Goal: Task Accomplishment & Management: Manage account settings

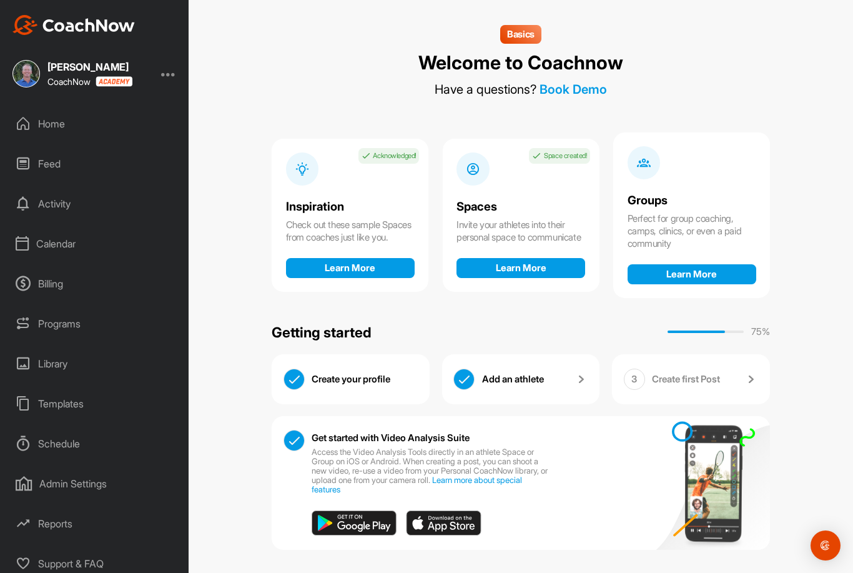
click at [42, 228] on div "Calendar" at bounding box center [95, 243] width 176 height 31
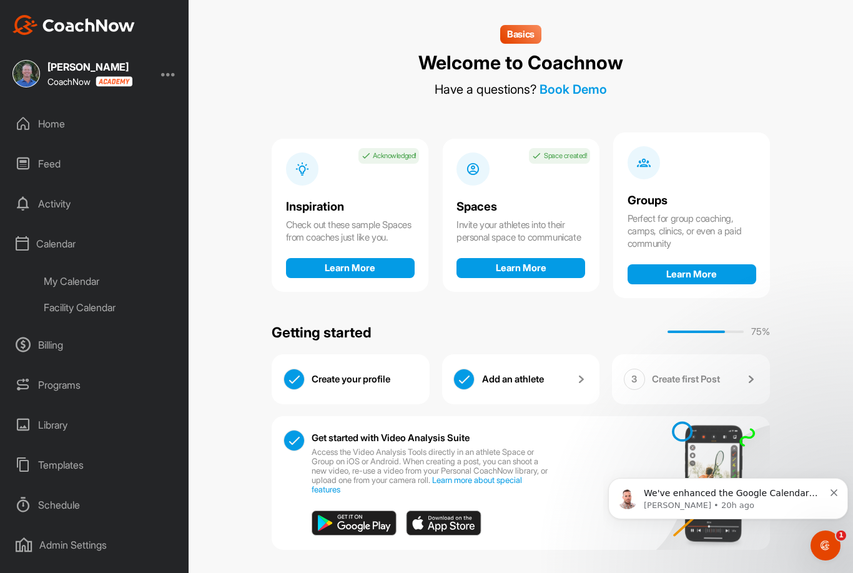
click at [64, 268] on div "My Calendar" at bounding box center [109, 281] width 148 height 26
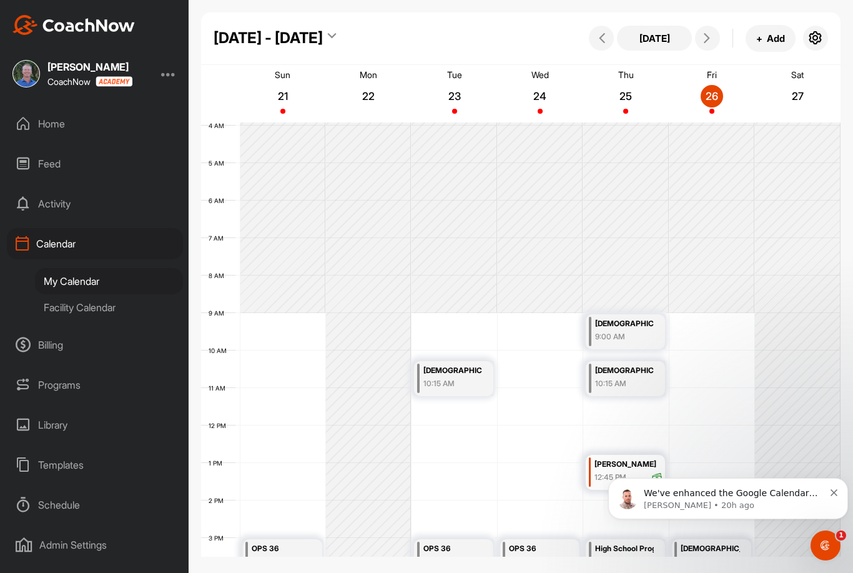
scroll to position [129, 0]
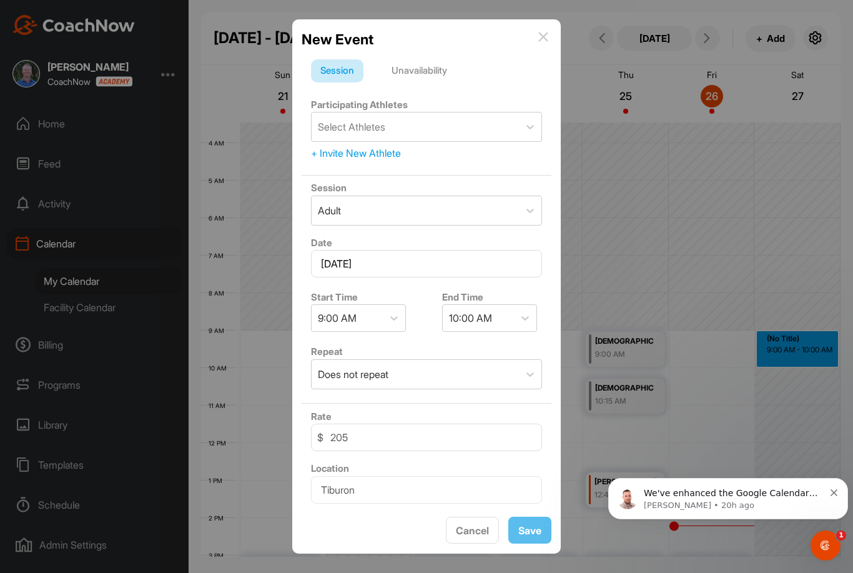
click at [429, 59] on div "Unavailability" at bounding box center [419, 71] width 74 height 24
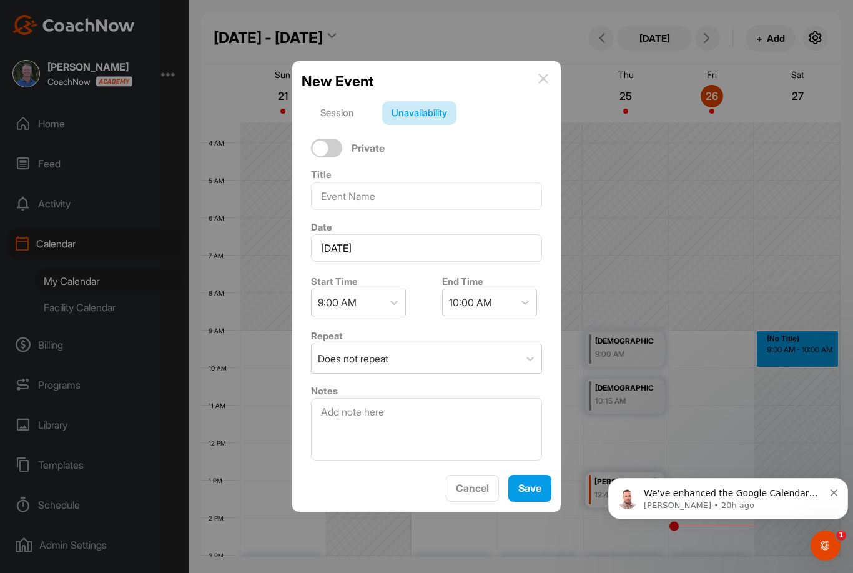
click at [337, 101] on div "Session" at bounding box center [337, 113] width 52 height 24
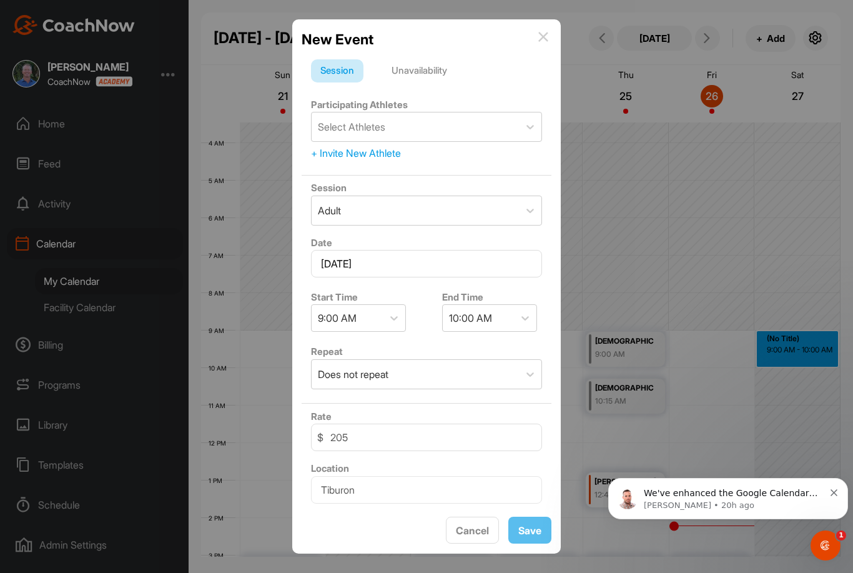
click at [439, 59] on div "Unavailability" at bounding box center [419, 71] width 74 height 24
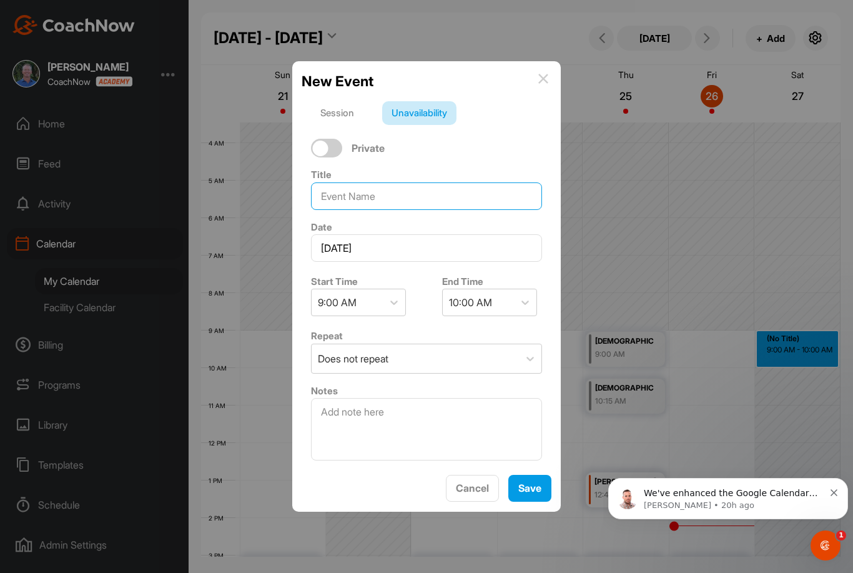
click at [372, 182] on input at bounding box center [426, 195] width 231 height 27
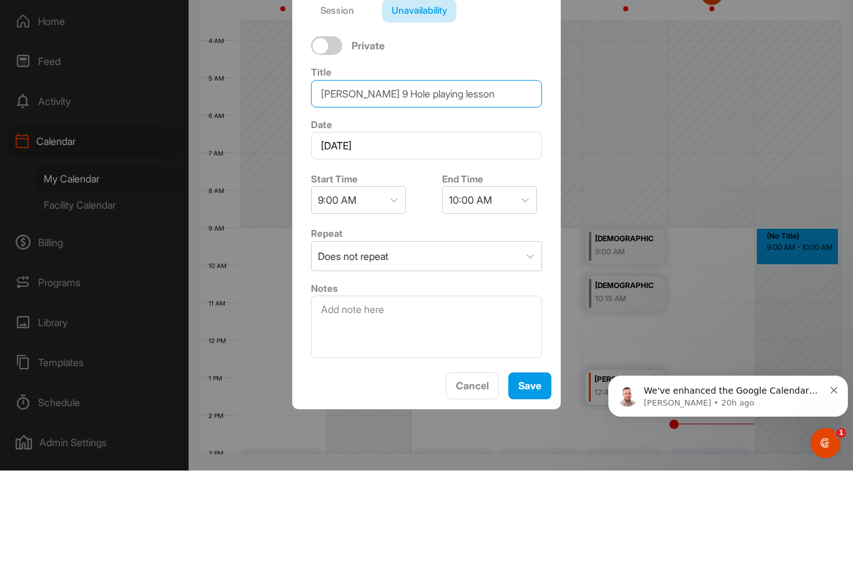
type input "[PERSON_NAME] 9 Hole playing lesson"
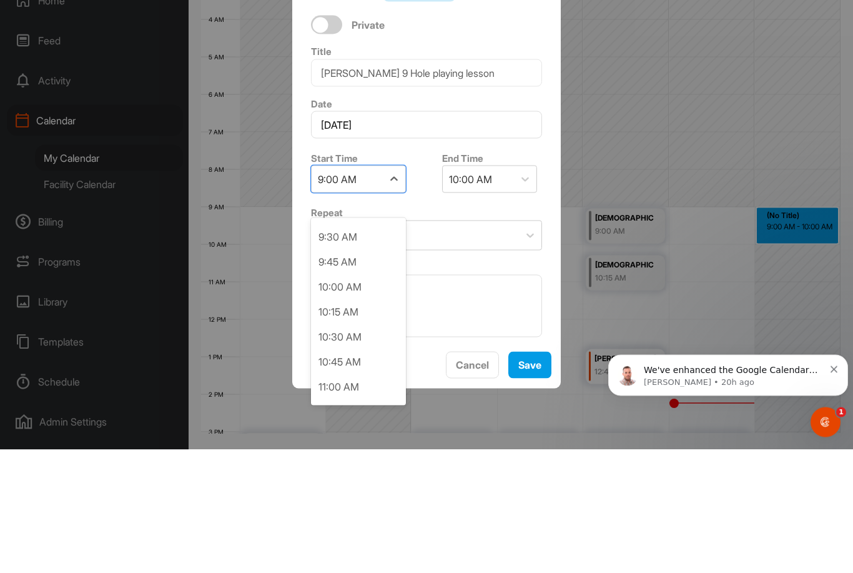
scroll to position [943, 0]
click at [359, 350] on div "9:30 AM" at bounding box center [358, 362] width 95 height 25
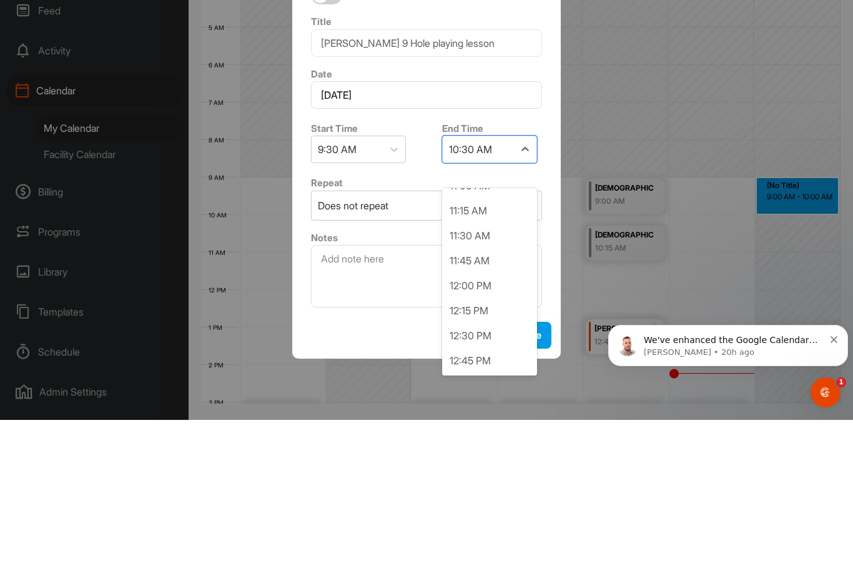
scroll to position [143, 0]
click at [497, 375] on div "11:30 AM" at bounding box center [489, 387] width 95 height 25
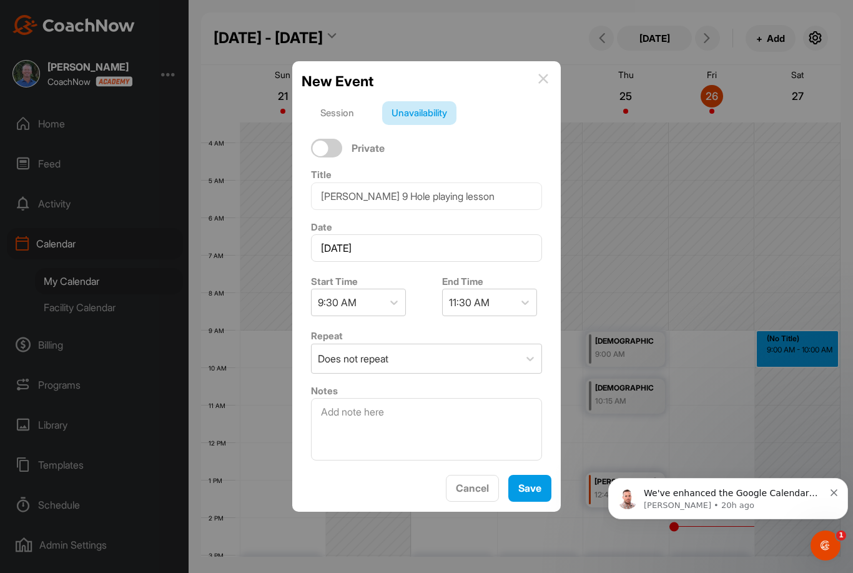
click at [534, 482] on span "Save" at bounding box center [530, 488] width 23 height 12
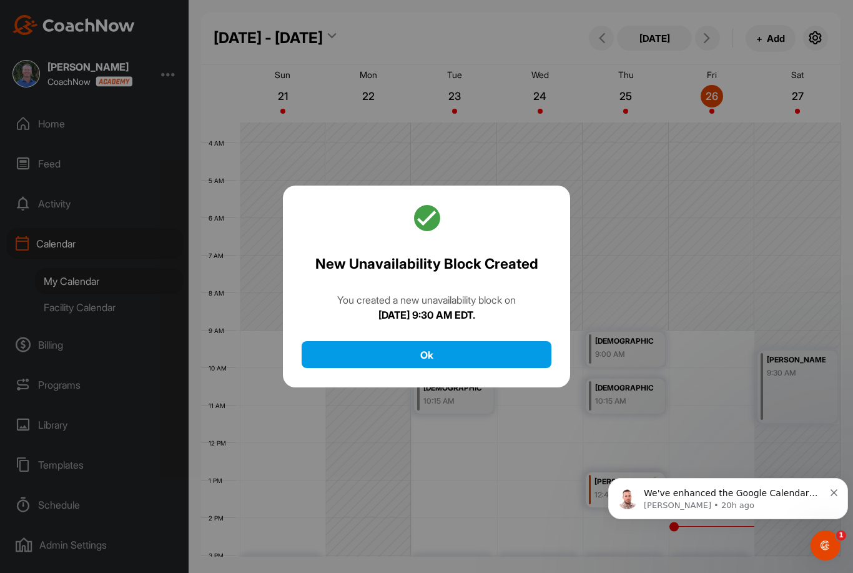
click at [475, 341] on button "Ok" at bounding box center [427, 354] width 250 height 27
